Goal: Information Seeking & Learning: Learn about a topic

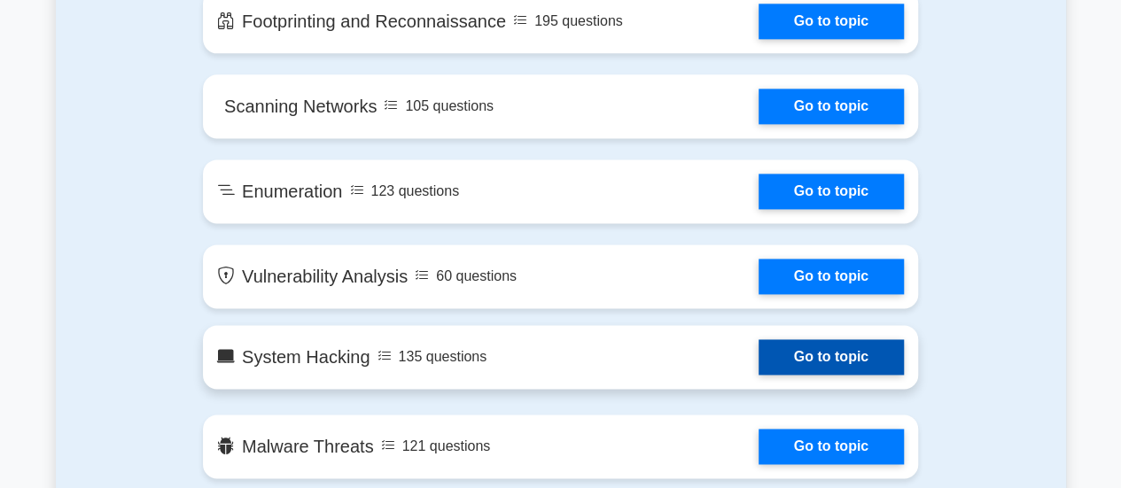
scroll to position [972, 0]
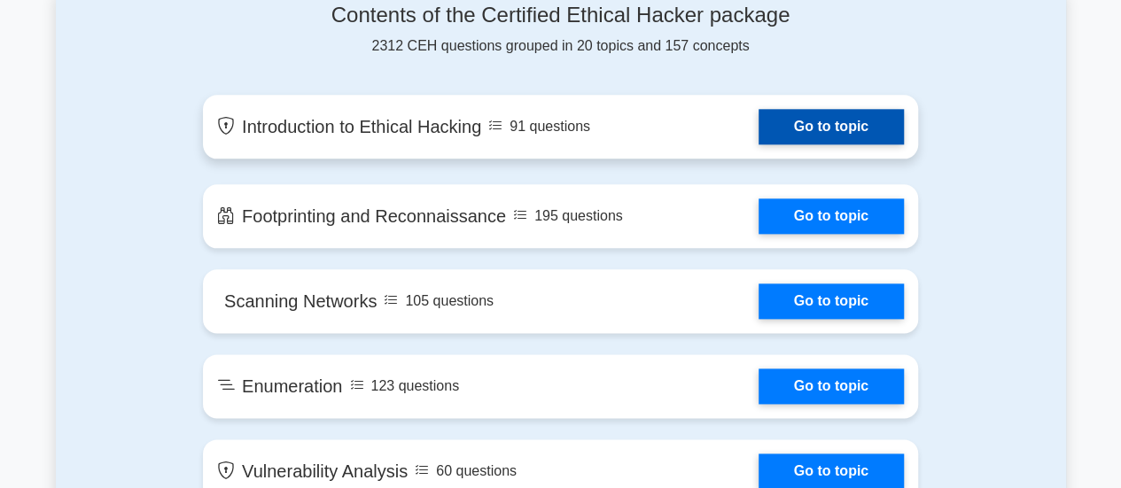
click at [798, 134] on link "Go to topic" at bounding box center [831, 126] width 145 height 35
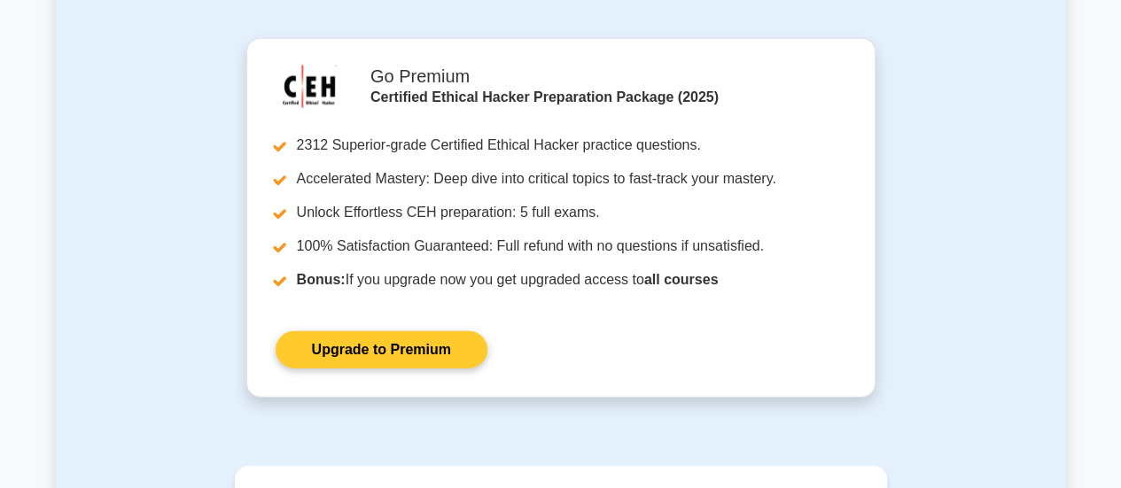
scroll to position [2481, 0]
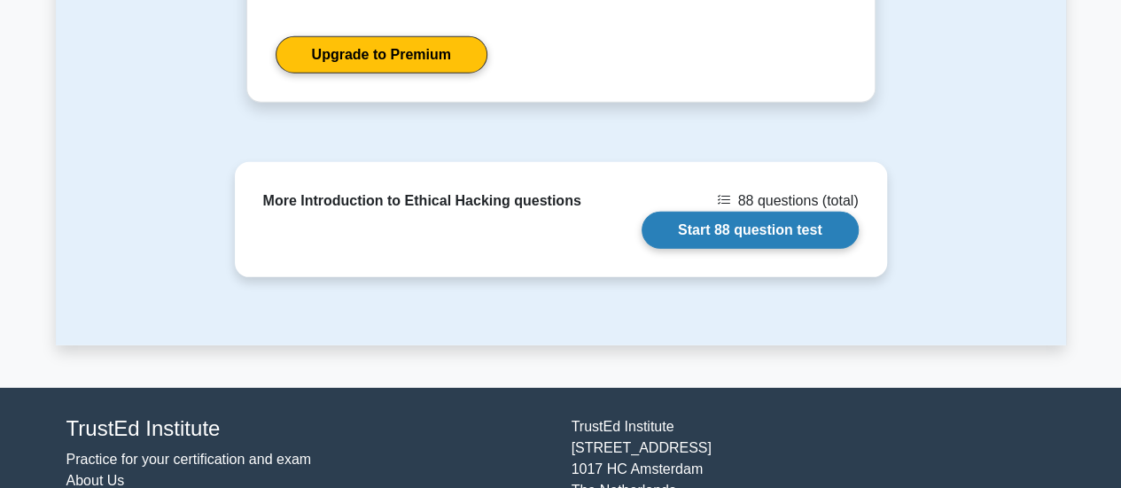
click at [692, 212] on link "Start 88 question test" at bounding box center [750, 230] width 217 height 37
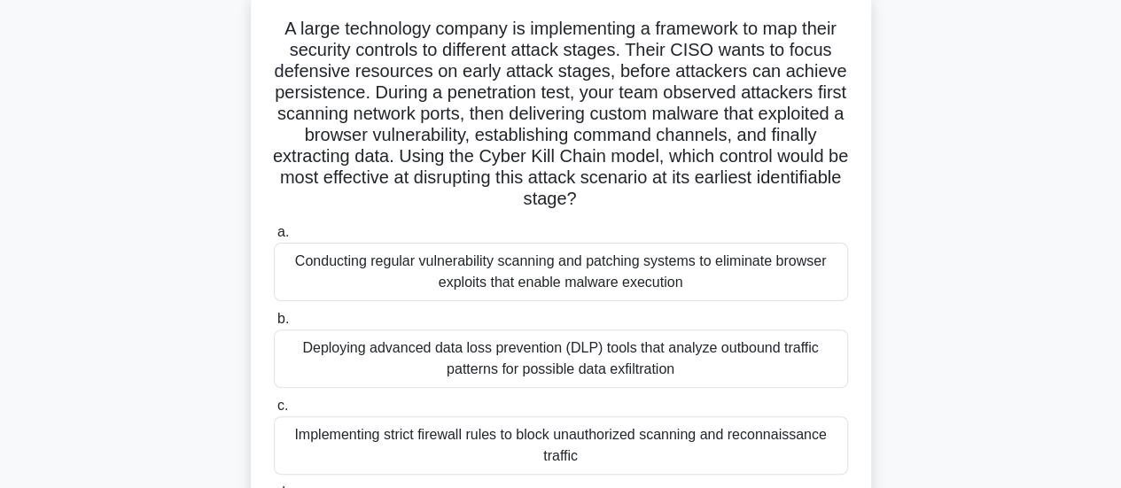
scroll to position [26, 0]
